Goal: Task Accomplishment & Management: Manage account settings

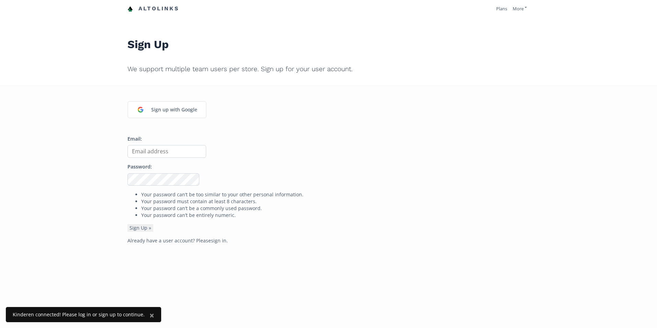
type input "[EMAIL_ADDRESS][DOMAIN_NAME]"
click at [127, 224] on button "Sign Up »" at bounding box center [140, 228] width 26 height 8
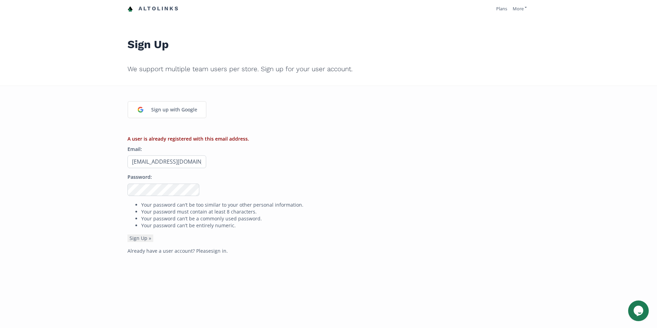
click at [217, 238] on form "A user is already registered with this email address. Email: [EMAIL_ADDRESS][DO…" at bounding box center [328, 188] width 402 height 107
click at [218, 252] on link "sign in" at bounding box center [218, 250] width 15 height 7
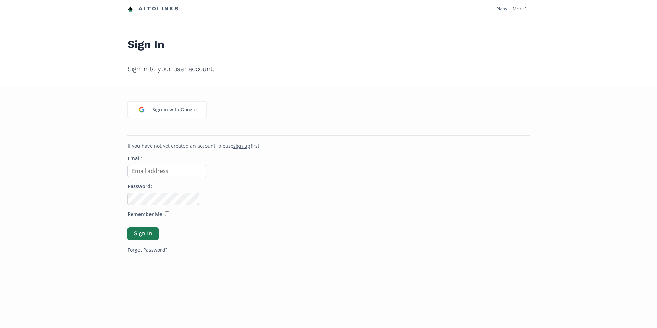
click at [164, 169] on input "Email:" at bounding box center [166, 170] width 79 height 13
type input "[EMAIL_ADDRESS][DOMAIN_NAME]"
click at [127, 227] on button "Sign In" at bounding box center [142, 233] width 31 height 13
